Goal: Information Seeking & Learning: Learn about a topic

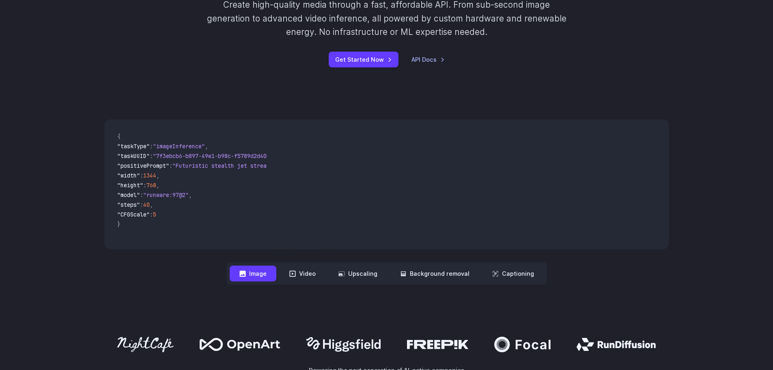
scroll to position [203, 0]
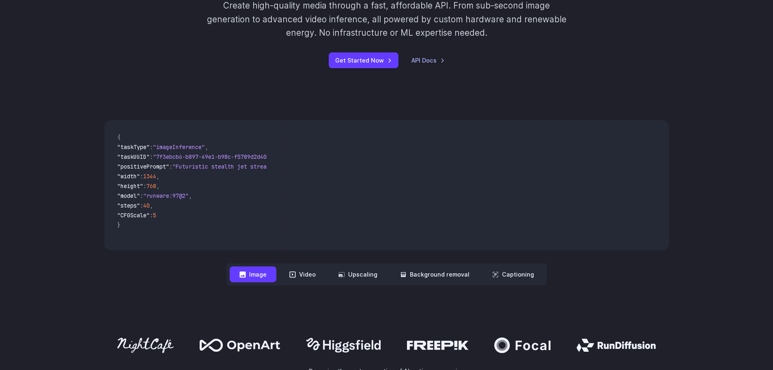
click at [354, 179] on video at bounding box center [471, 185] width 395 height 130
click at [355, 179] on video at bounding box center [471, 185] width 395 height 130
click at [280, 96] on div "**********" at bounding box center [386, 202] width 773 height 217
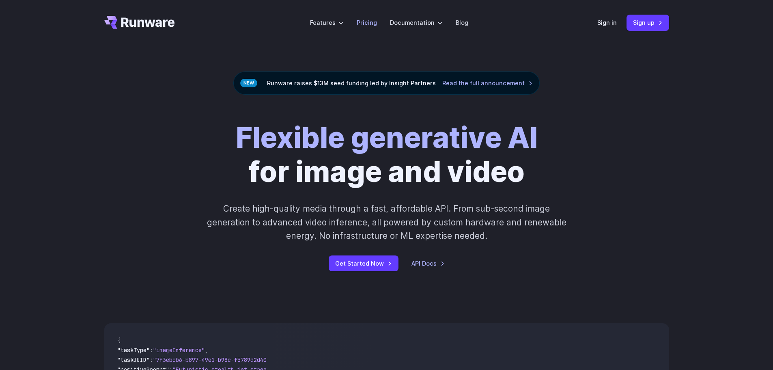
click at [363, 23] on link "Pricing" at bounding box center [367, 22] width 20 height 9
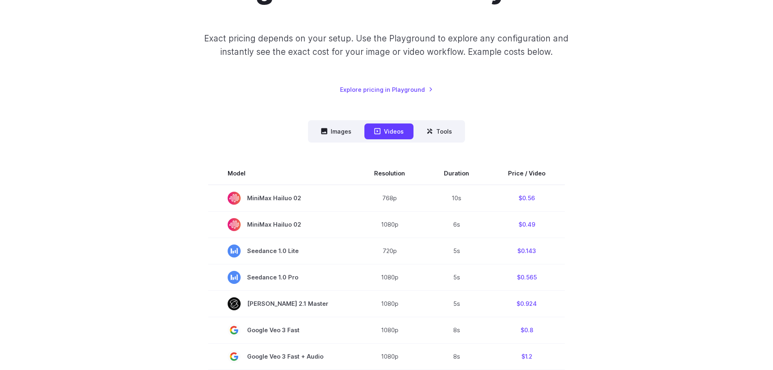
scroll to position [41, 0]
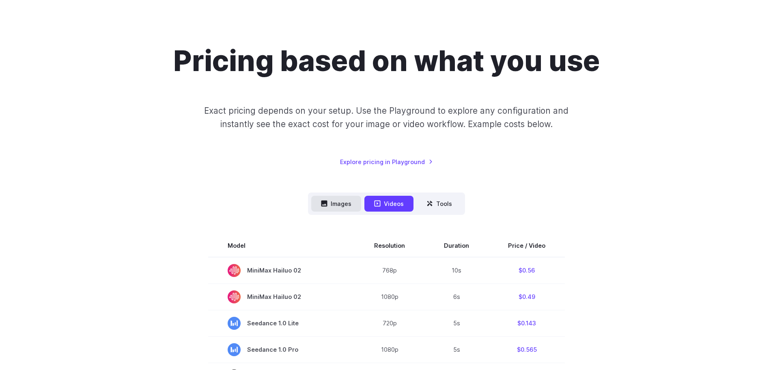
click at [323, 203] on icon at bounding box center [325, 204] width 6 height 6
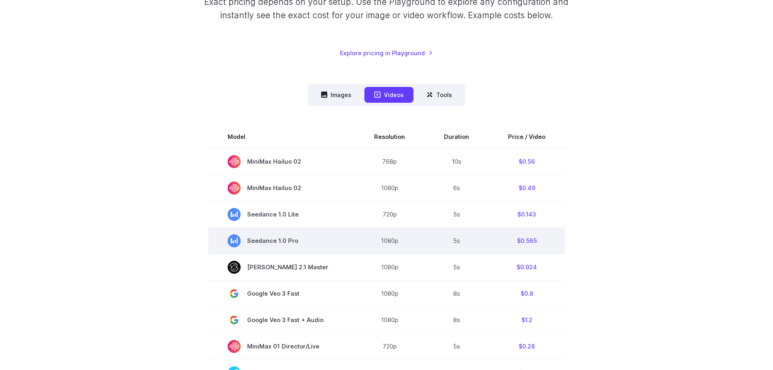
scroll to position [0, 0]
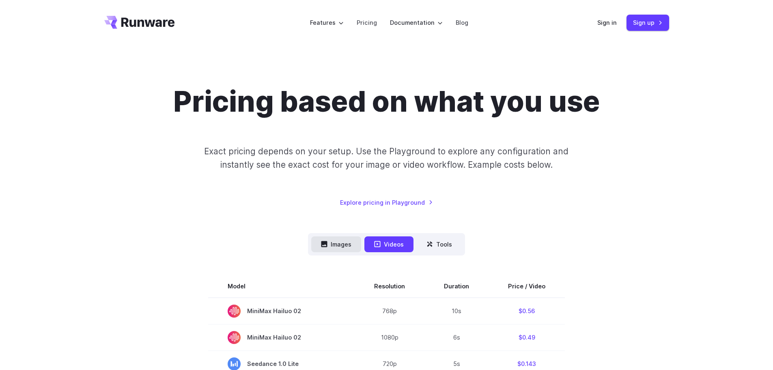
click at [343, 243] on button "Images" at bounding box center [336, 244] width 50 height 16
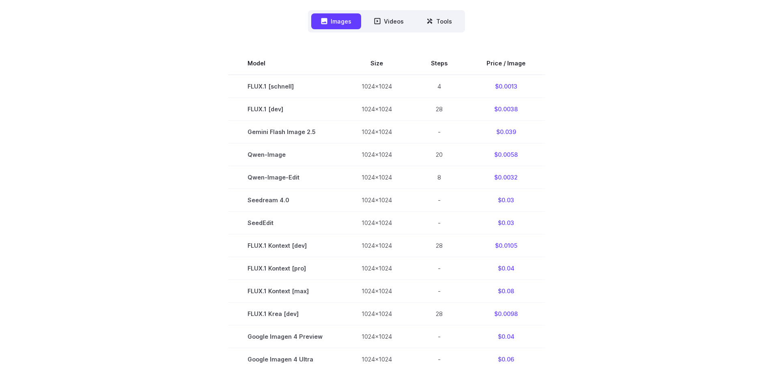
scroll to position [203, 0]
